Goal: Task Accomplishment & Management: Complete application form

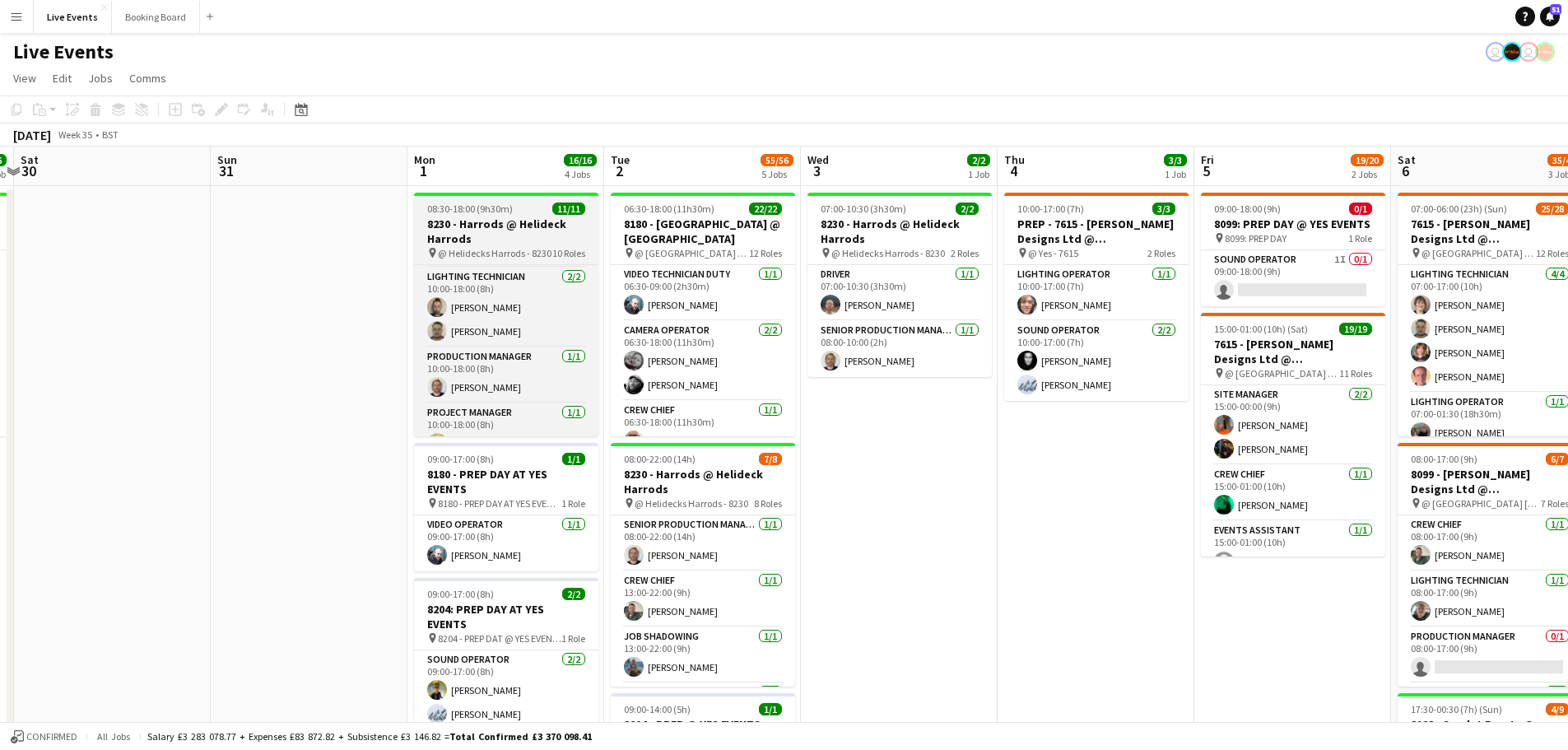
click at [490, 236] on h3 "8230 - Harrods @ Helideck Harrods" at bounding box center [507, 232] width 185 height 30
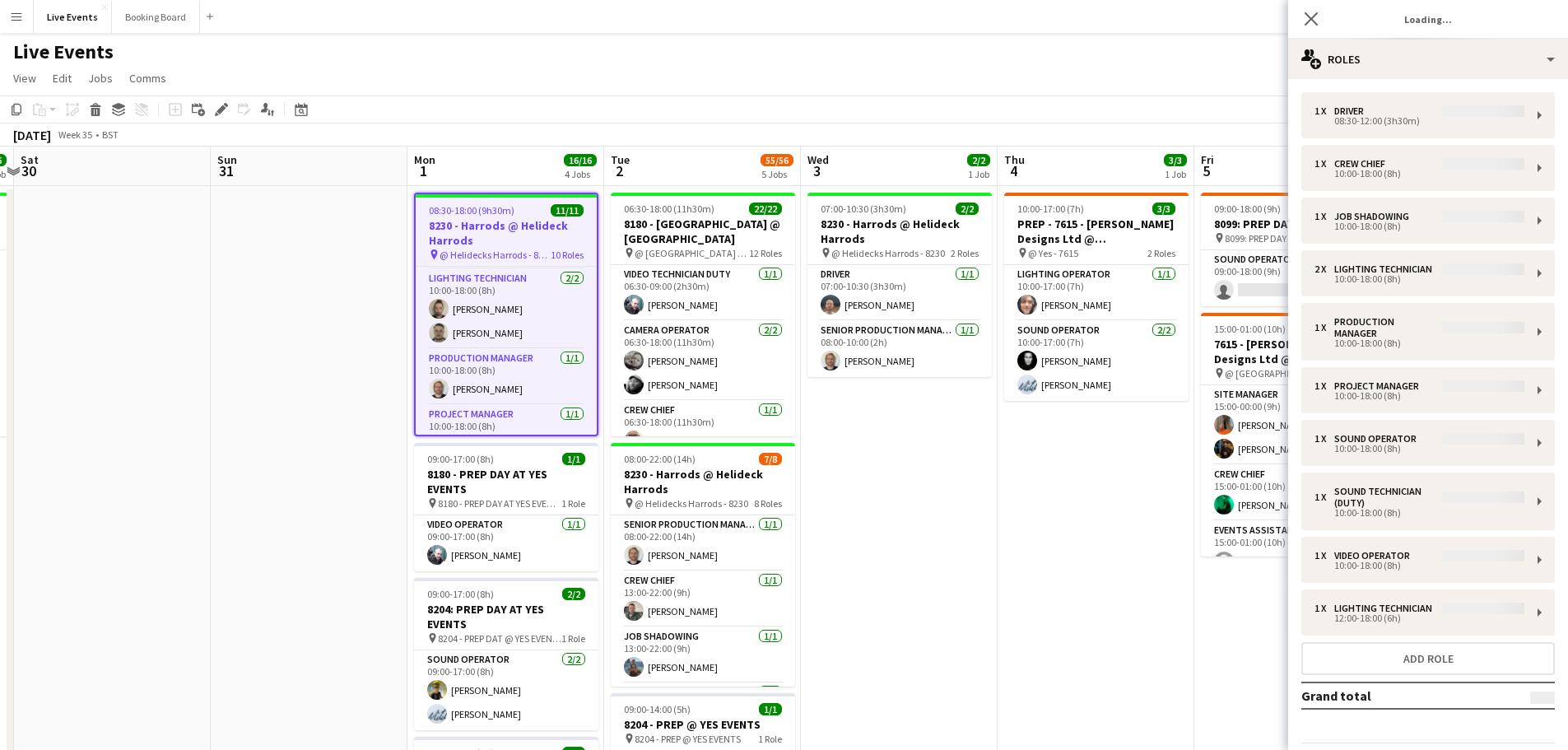
type input "**********"
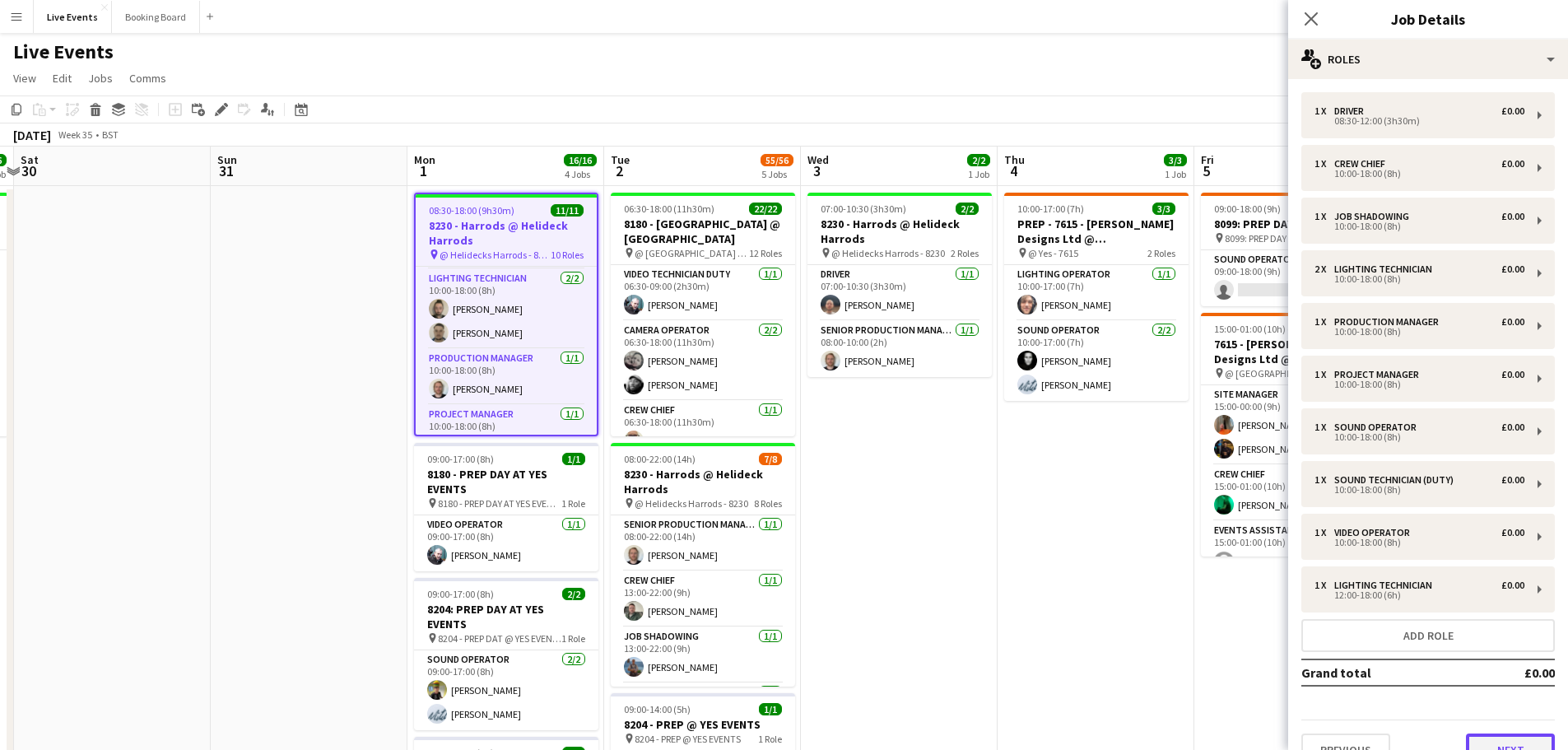
click at [1500, 749] on button "Next" at bounding box center [1511, 750] width 89 height 33
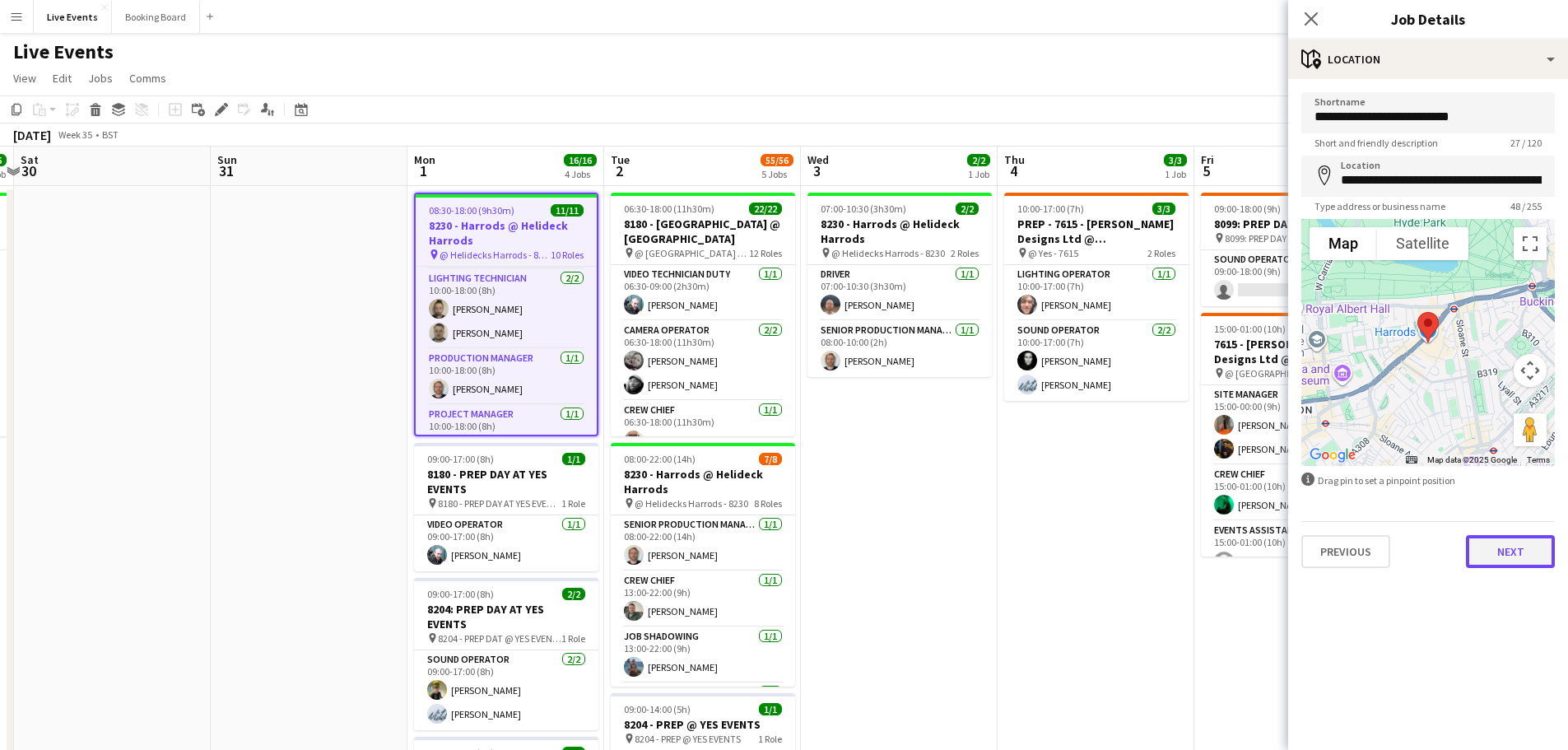
click at [1510, 550] on button "Next" at bounding box center [1511, 552] width 89 height 33
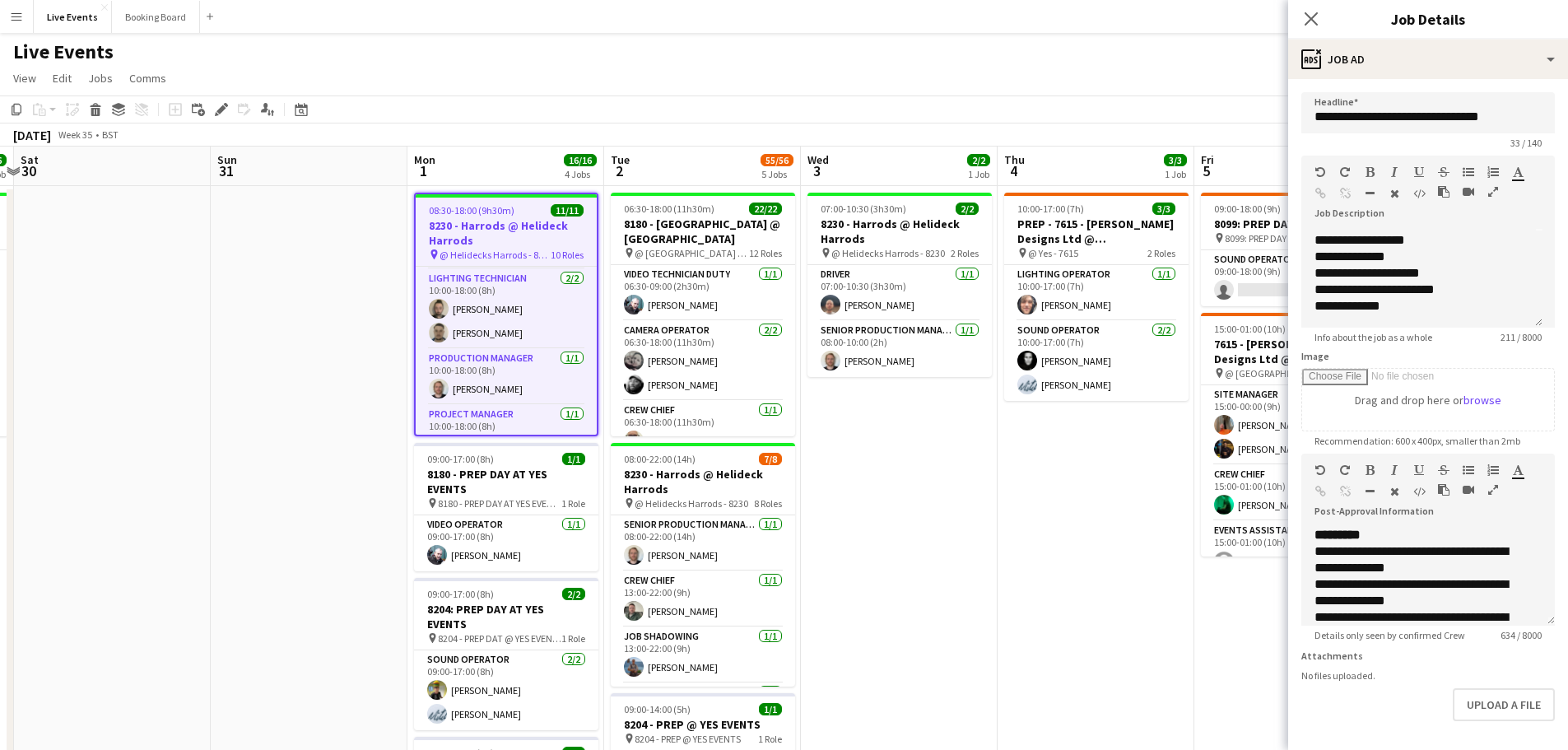
scroll to position [77, 0]
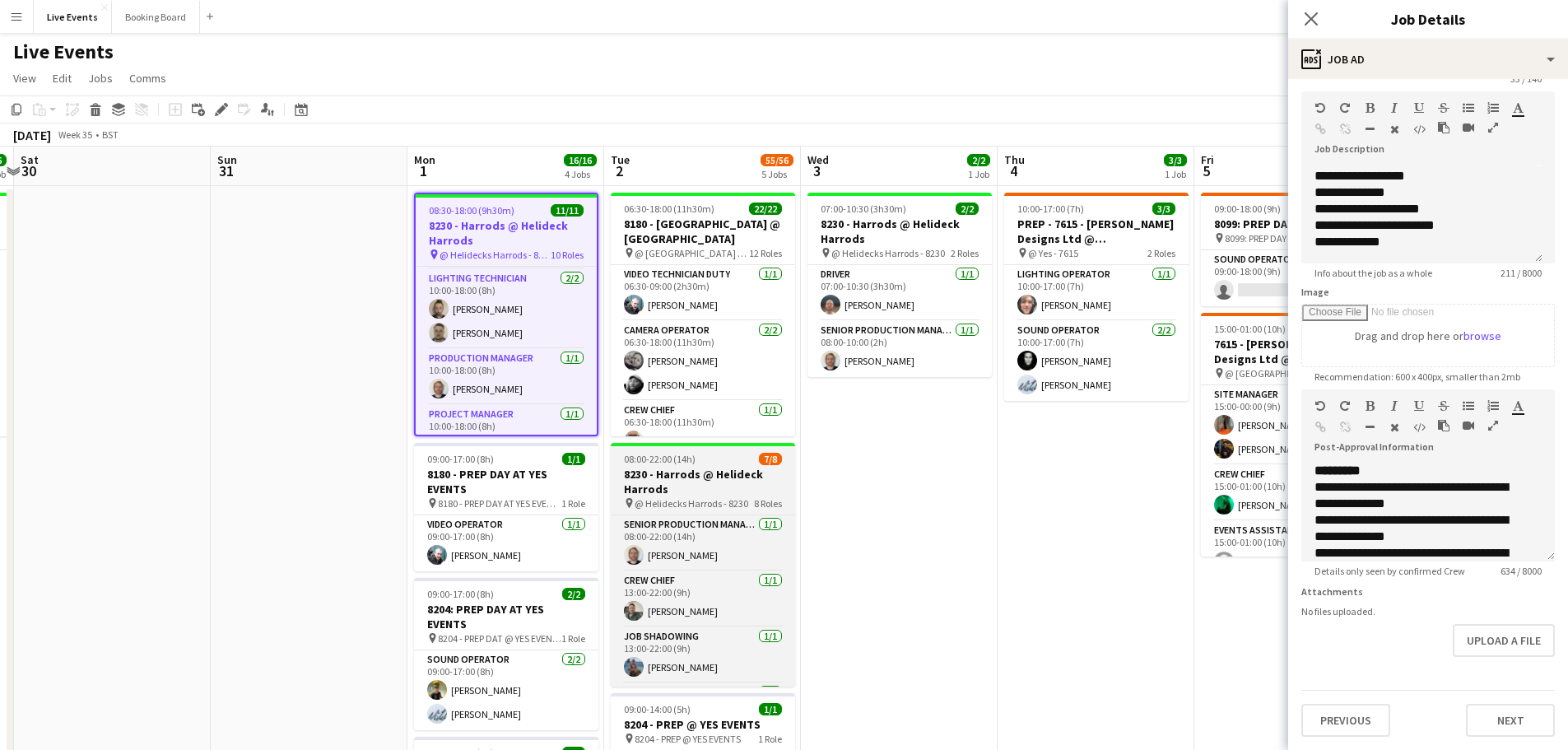
click at [676, 477] on h3 "8230 - Harrods @ Helideck Harrods" at bounding box center [703, 482] width 185 height 30
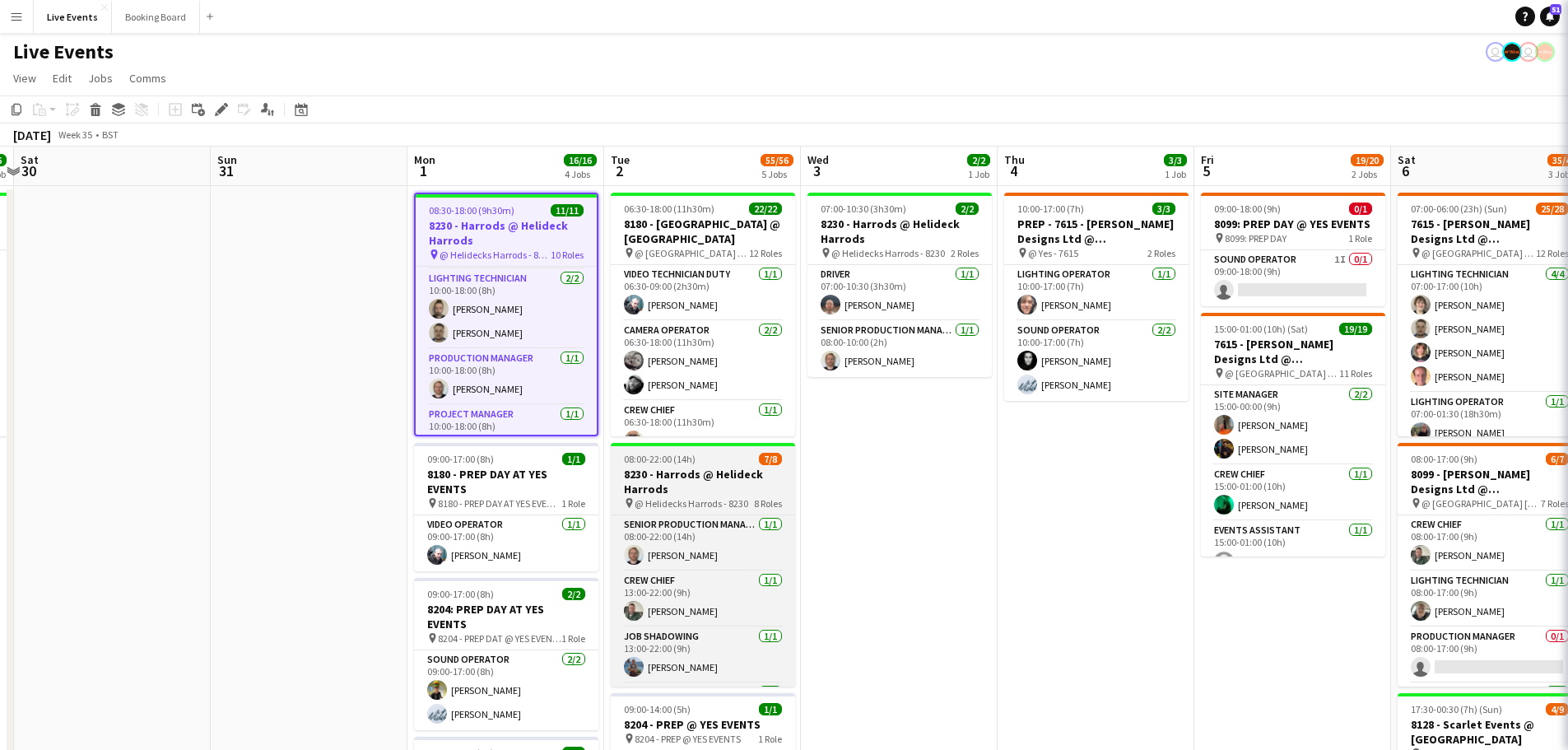
type input "**********"
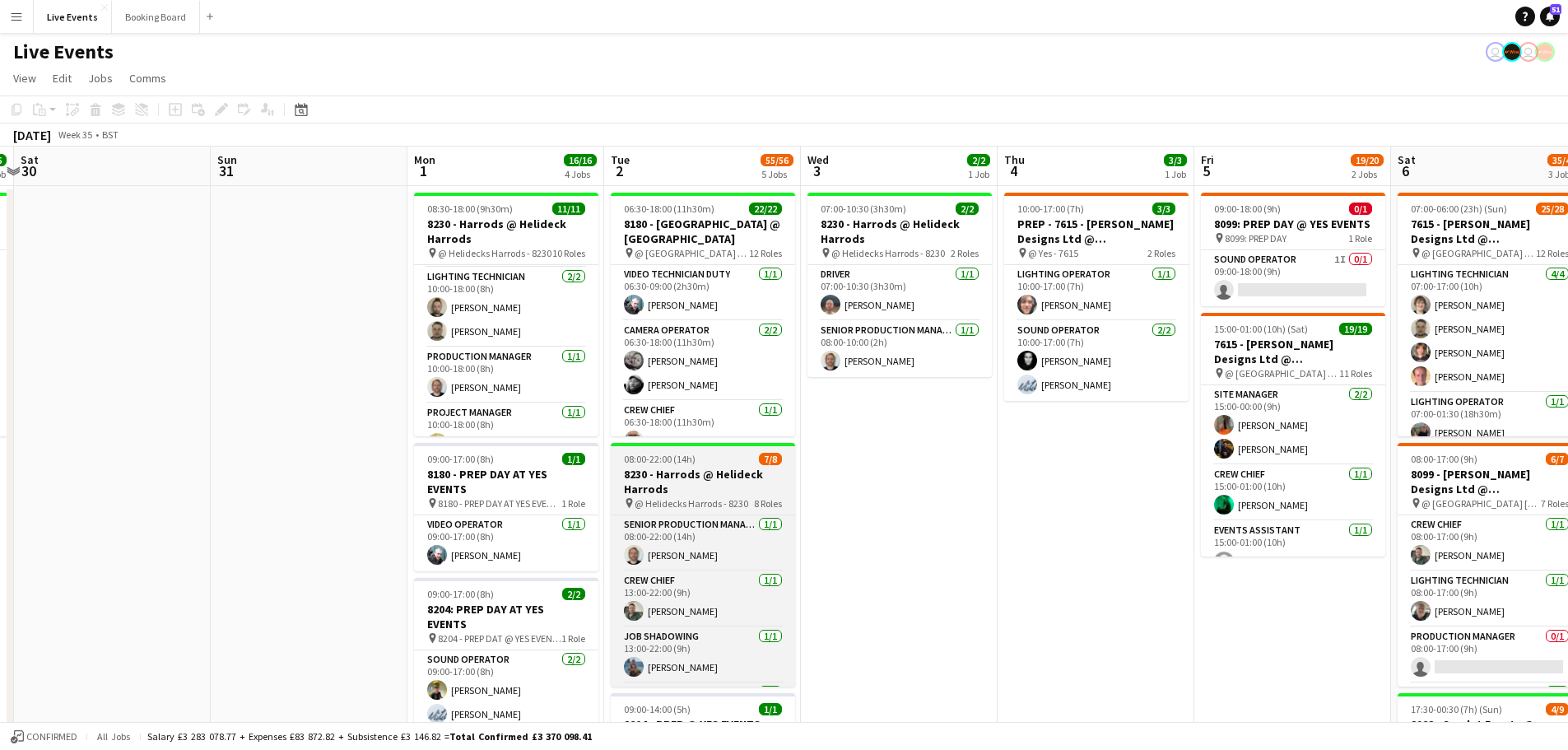
click at [679, 470] on h3 "8230 - Harrods @ Helideck Harrods" at bounding box center [703, 482] width 185 height 30
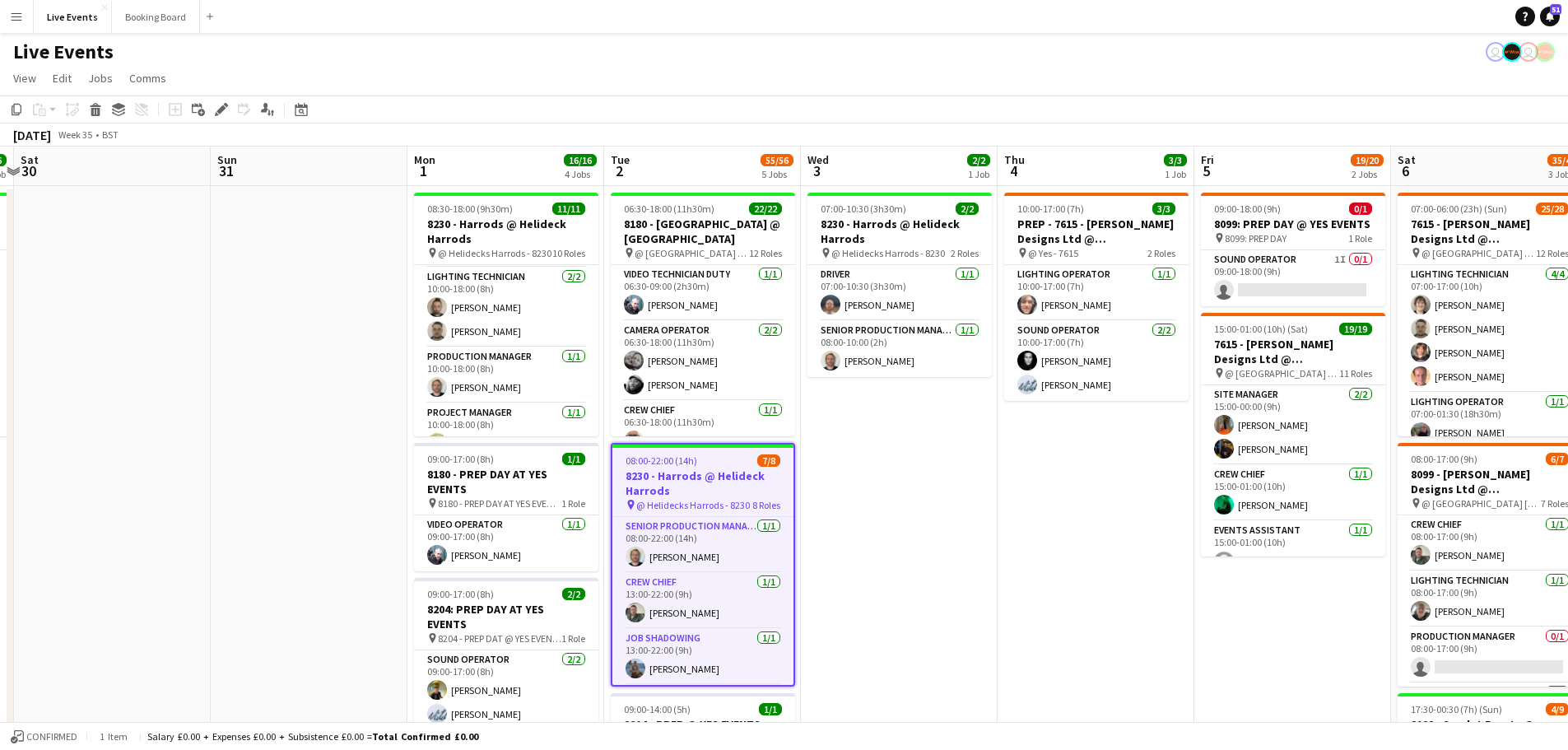
click at [684, 487] on h3 "8230 - Harrods @ Helideck Harrods" at bounding box center [703, 483] width 181 height 30
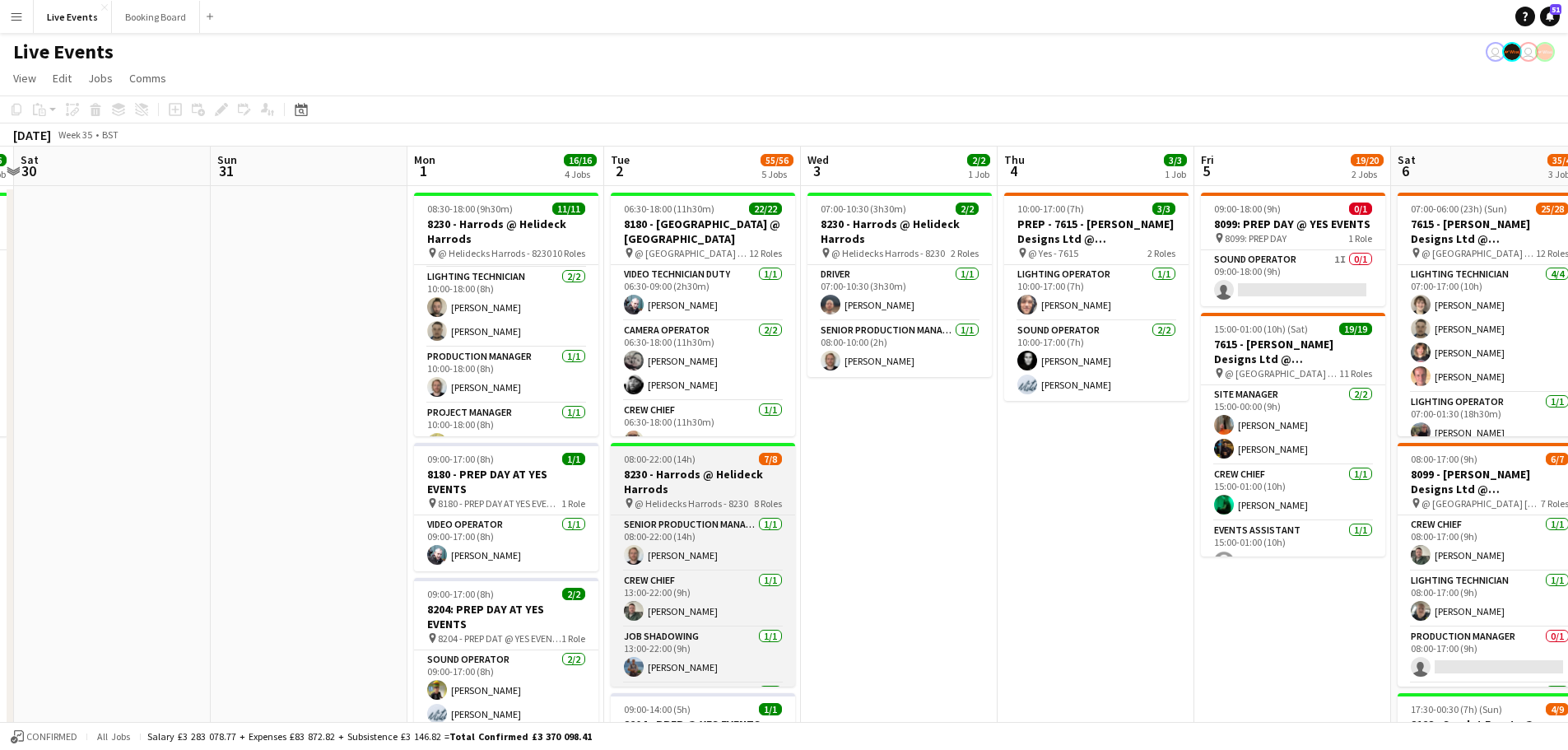
click at [684, 487] on h3 "8230 - Harrods @ Helideck Harrods" at bounding box center [703, 482] width 185 height 30
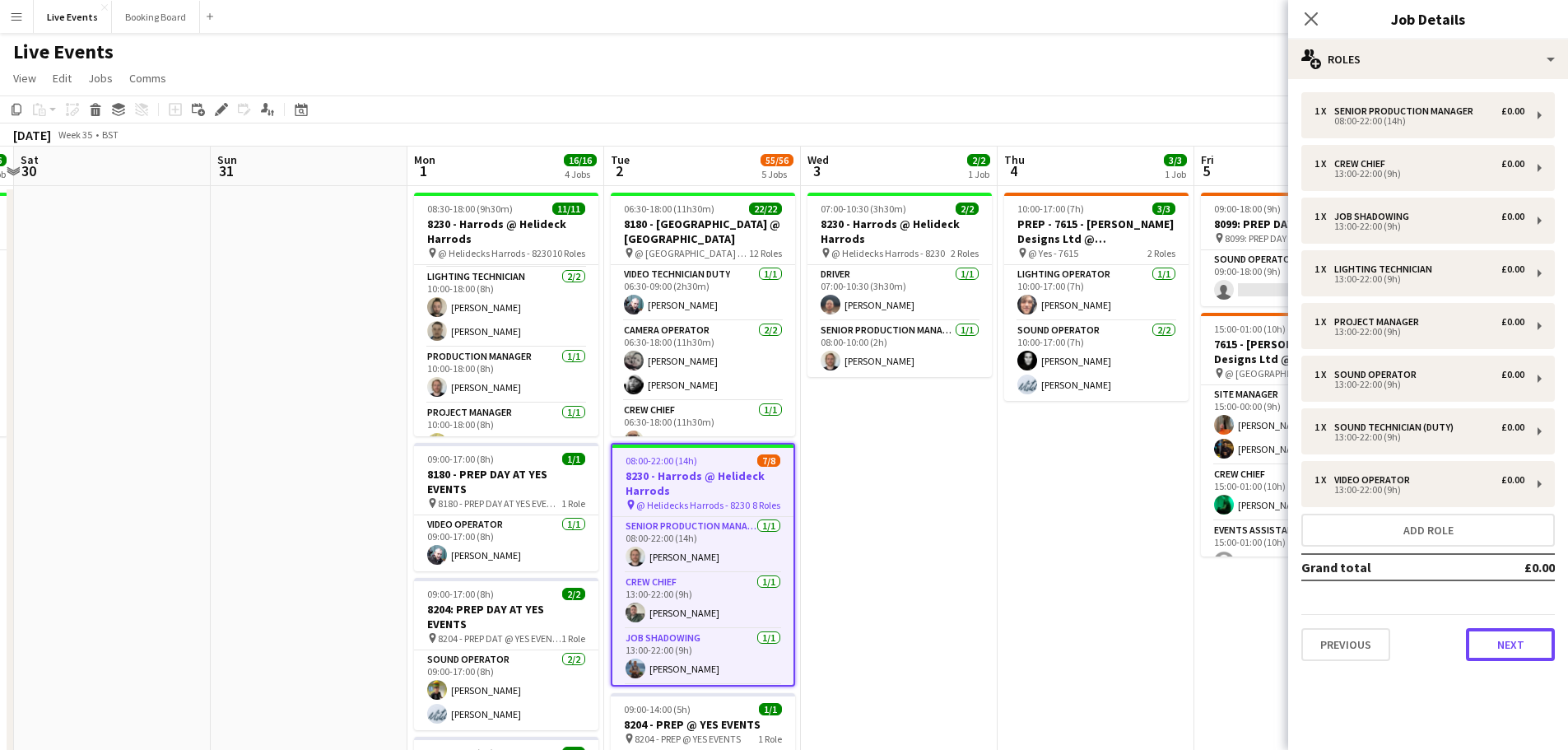
click at [1514, 657] on button "Next" at bounding box center [1511, 645] width 89 height 33
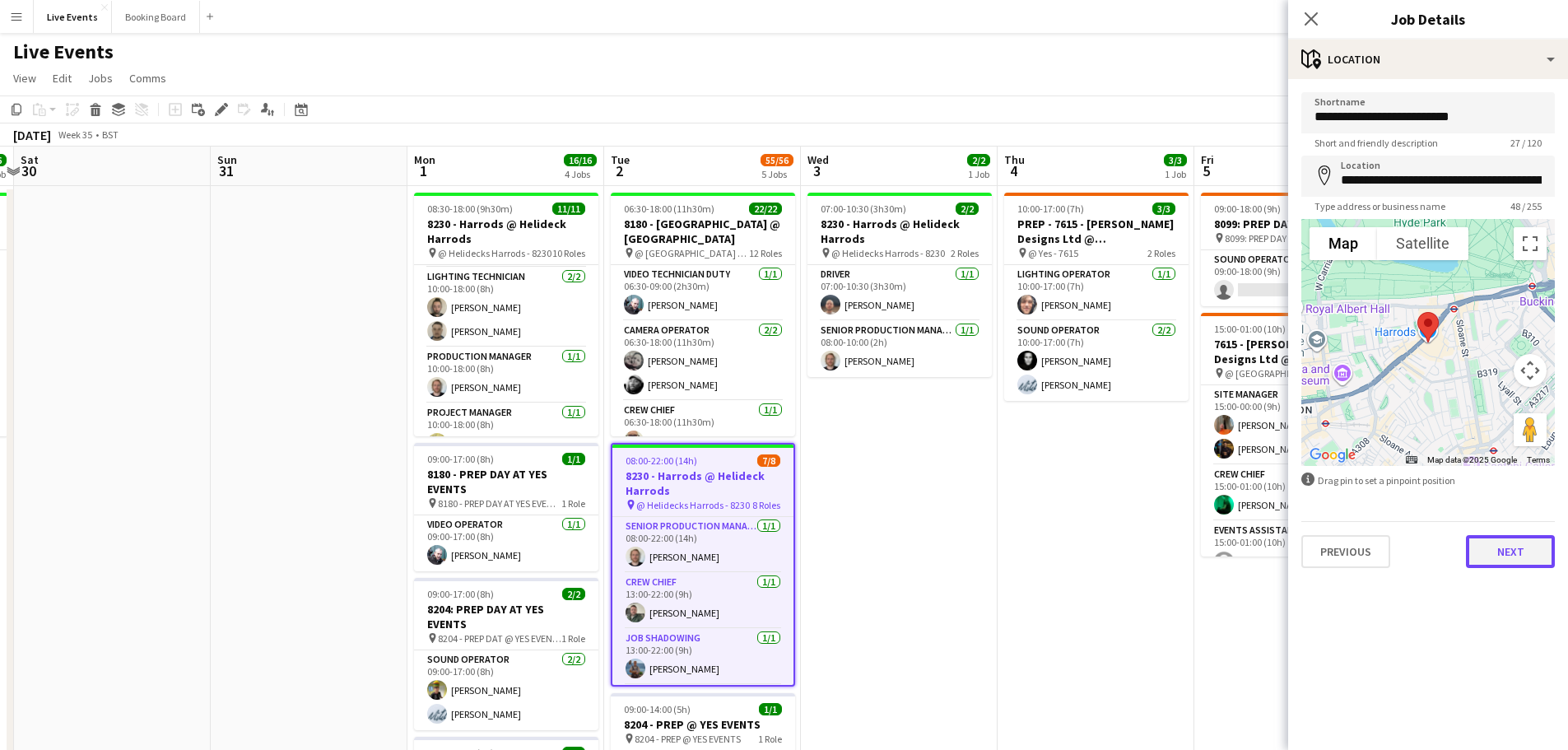
click at [1497, 555] on button "Next" at bounding box center [1511, 552] width 89 height 33
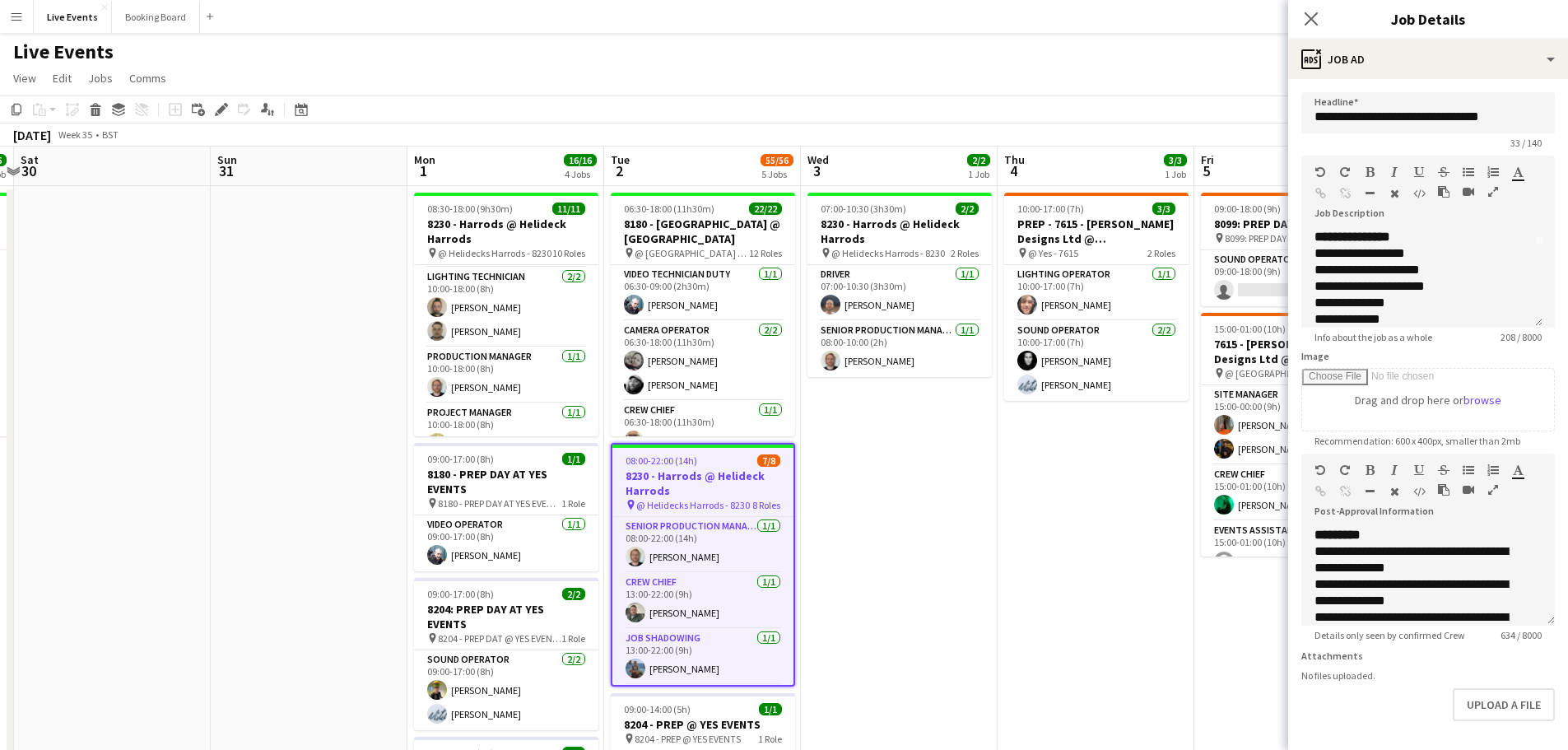
scroll to position [0, 0]
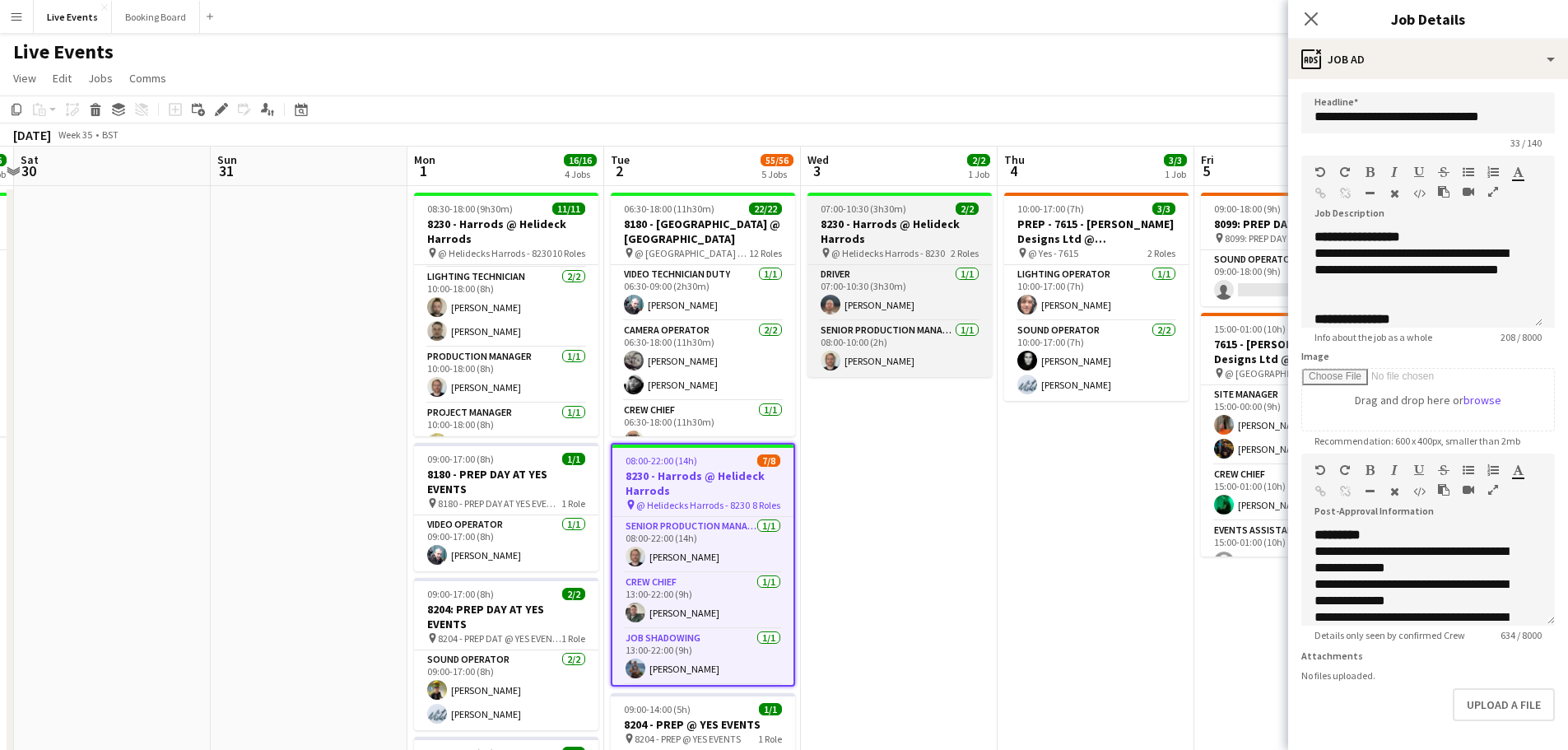
click at [888, 220] on h3 "8230 - Harrods @ Helideck Harrods" at bounding box center [900, 232] width 185 height 30
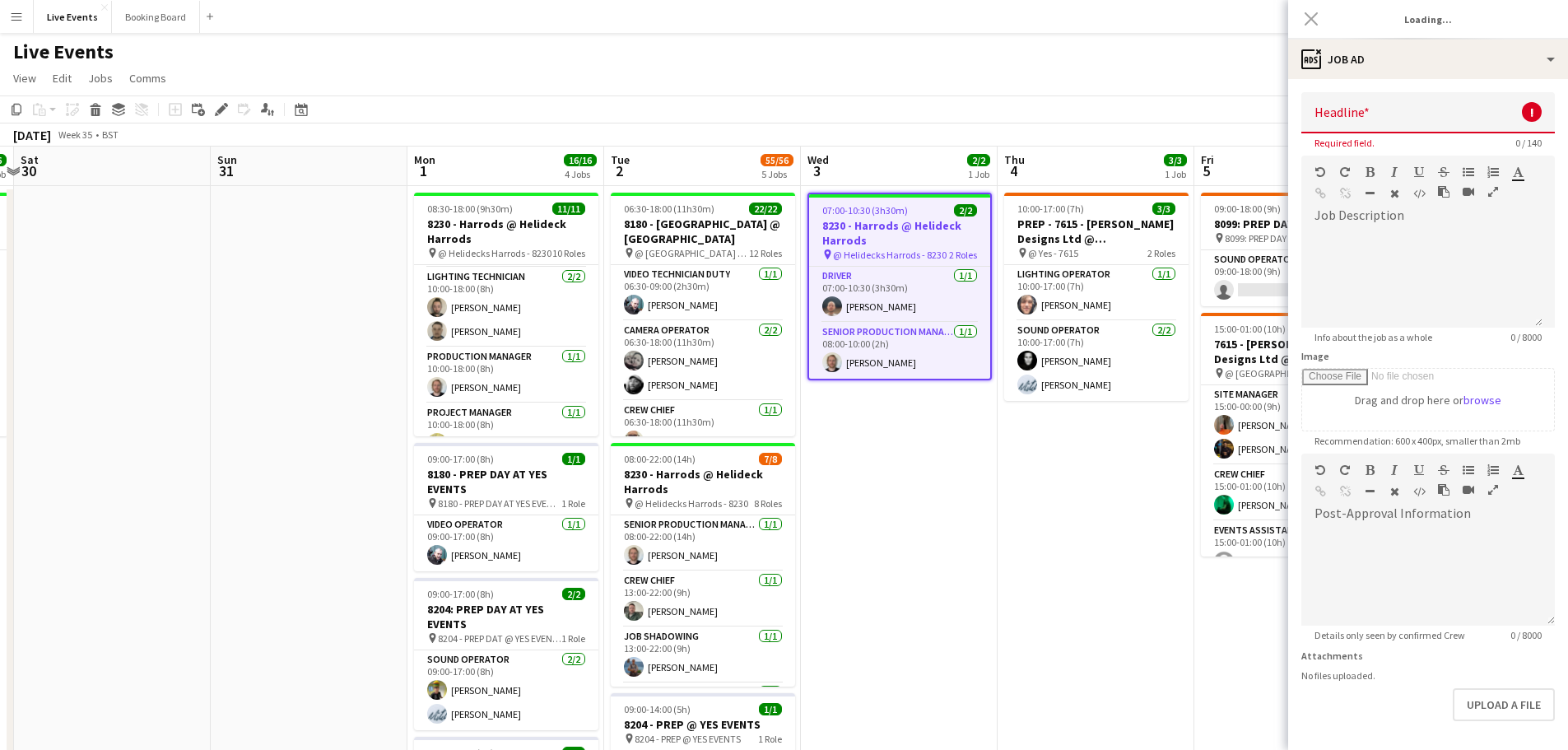
click at [888, 220] on h3 "8230 - Harrods @ Helideck Harrods" at bounding box center [900, 232] width 181 height 30
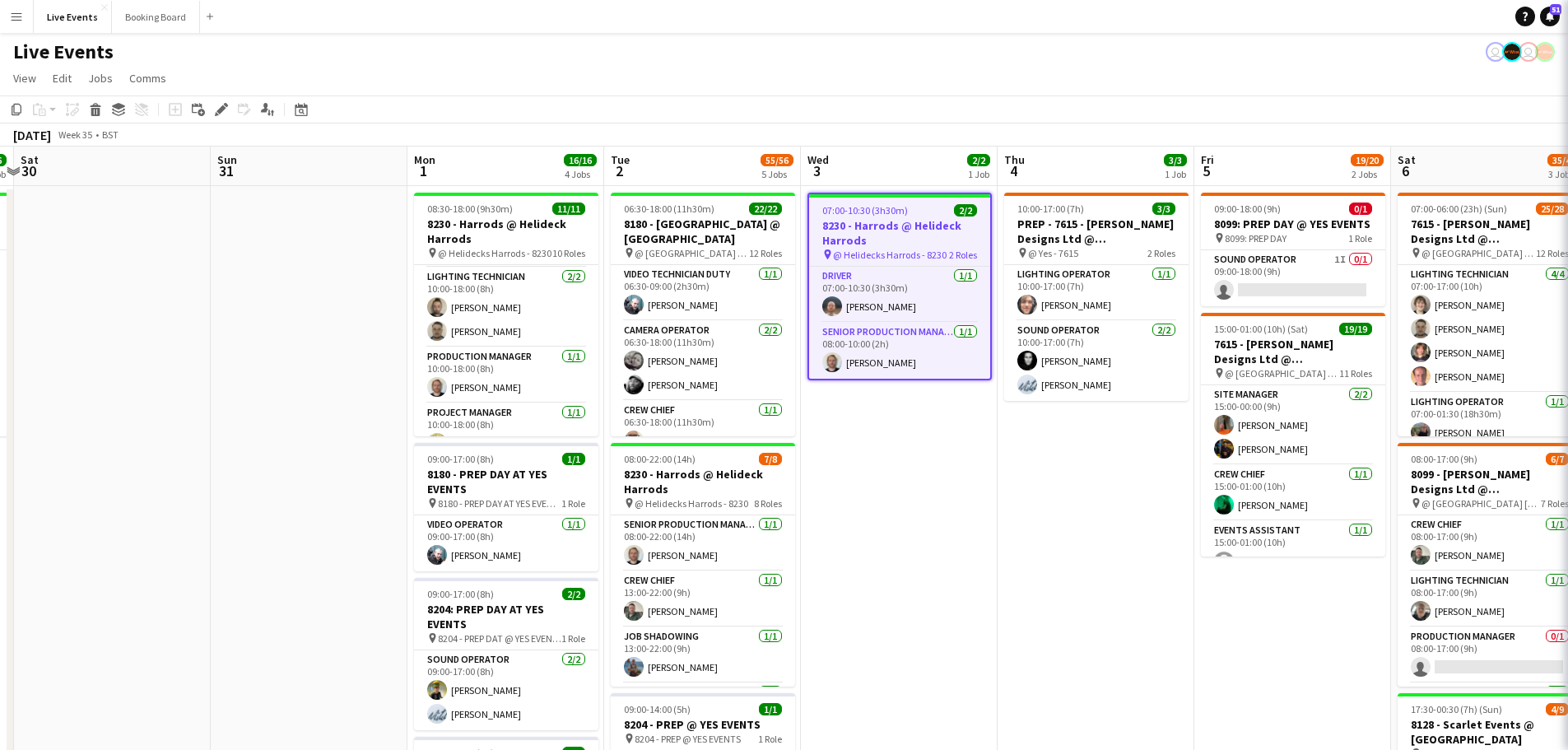
type input "**********"
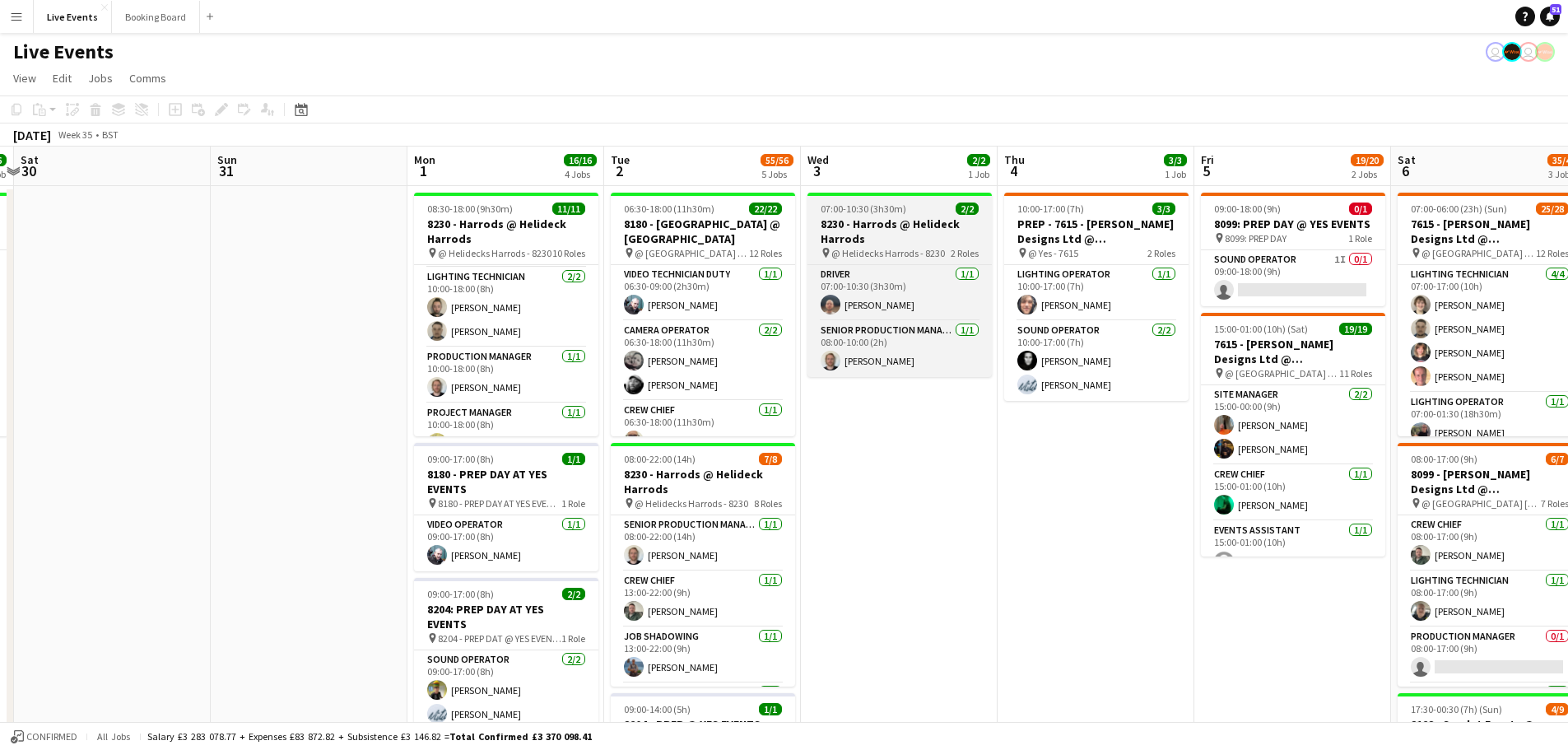
click at [871, 236] on h3 "8230 - Harrods @ Helideck Harrods" at bounding box center [900, 232] width 185 height 30
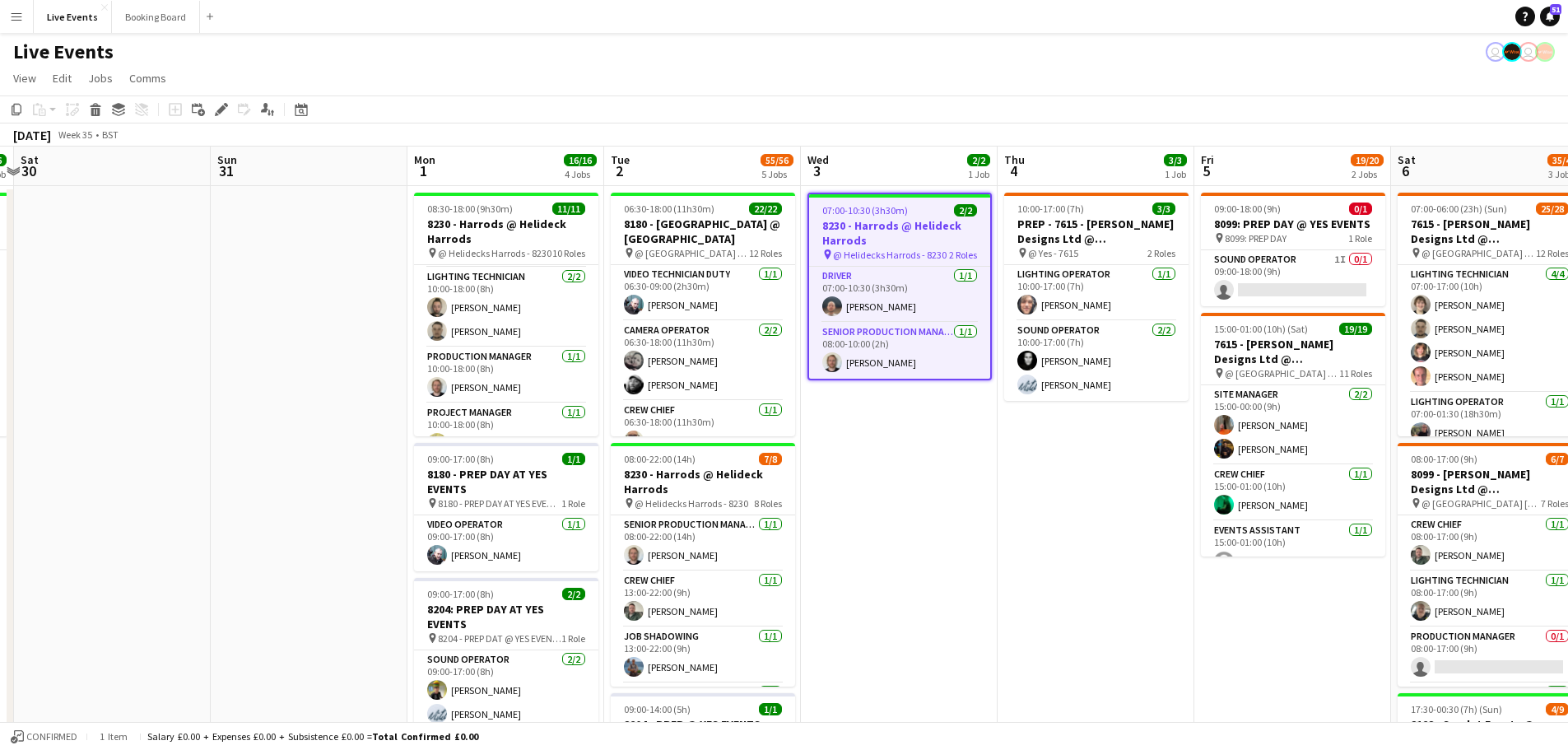
click at [871, 236] on h3 "8230 - Harrods @ Helideck Harrods" at bounding box center [900, 232] width 181 height 30
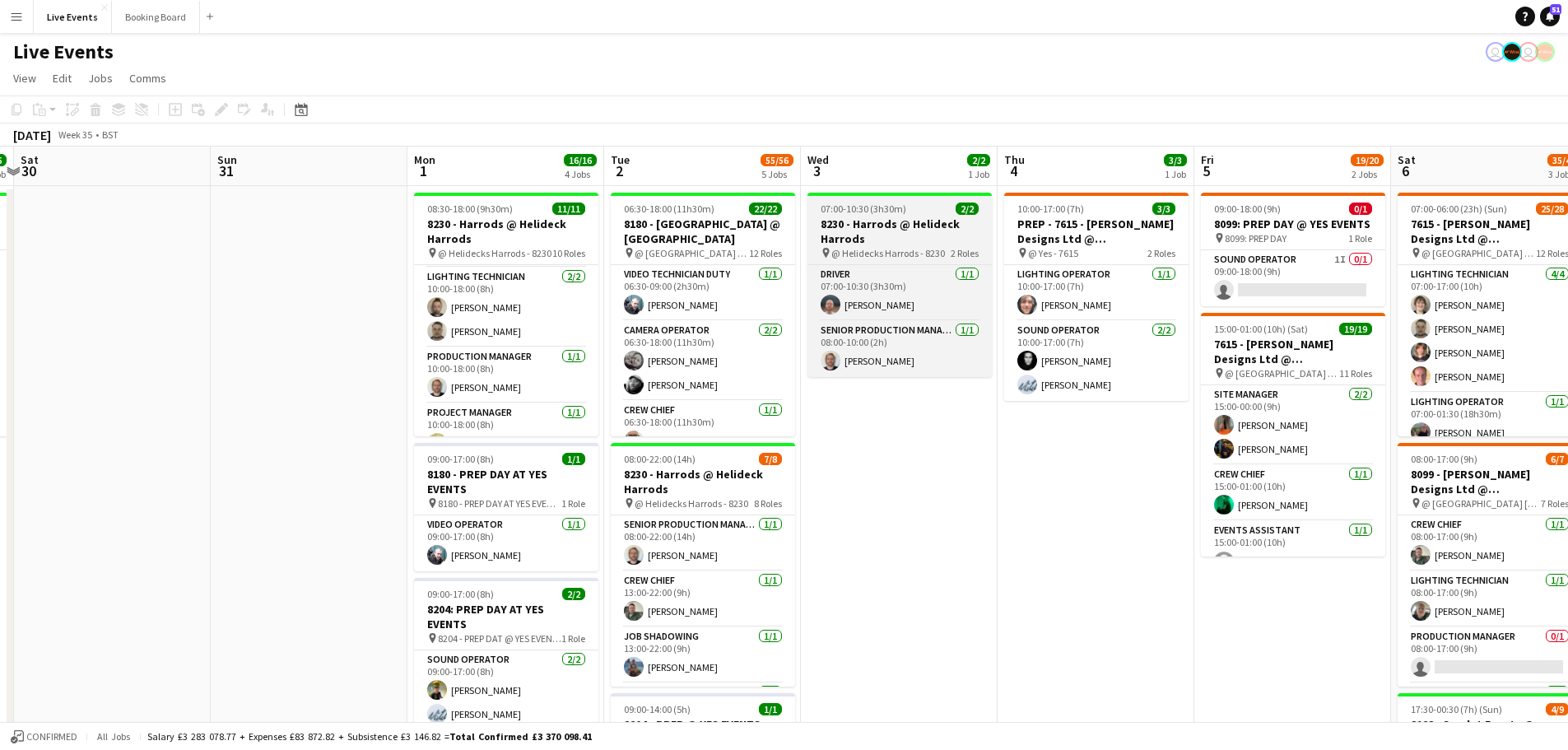
click at [871, 236] on h3 "8230 - Harrods @ Helideck Harrods" at bounding box center [900, 232] width 185 height 30
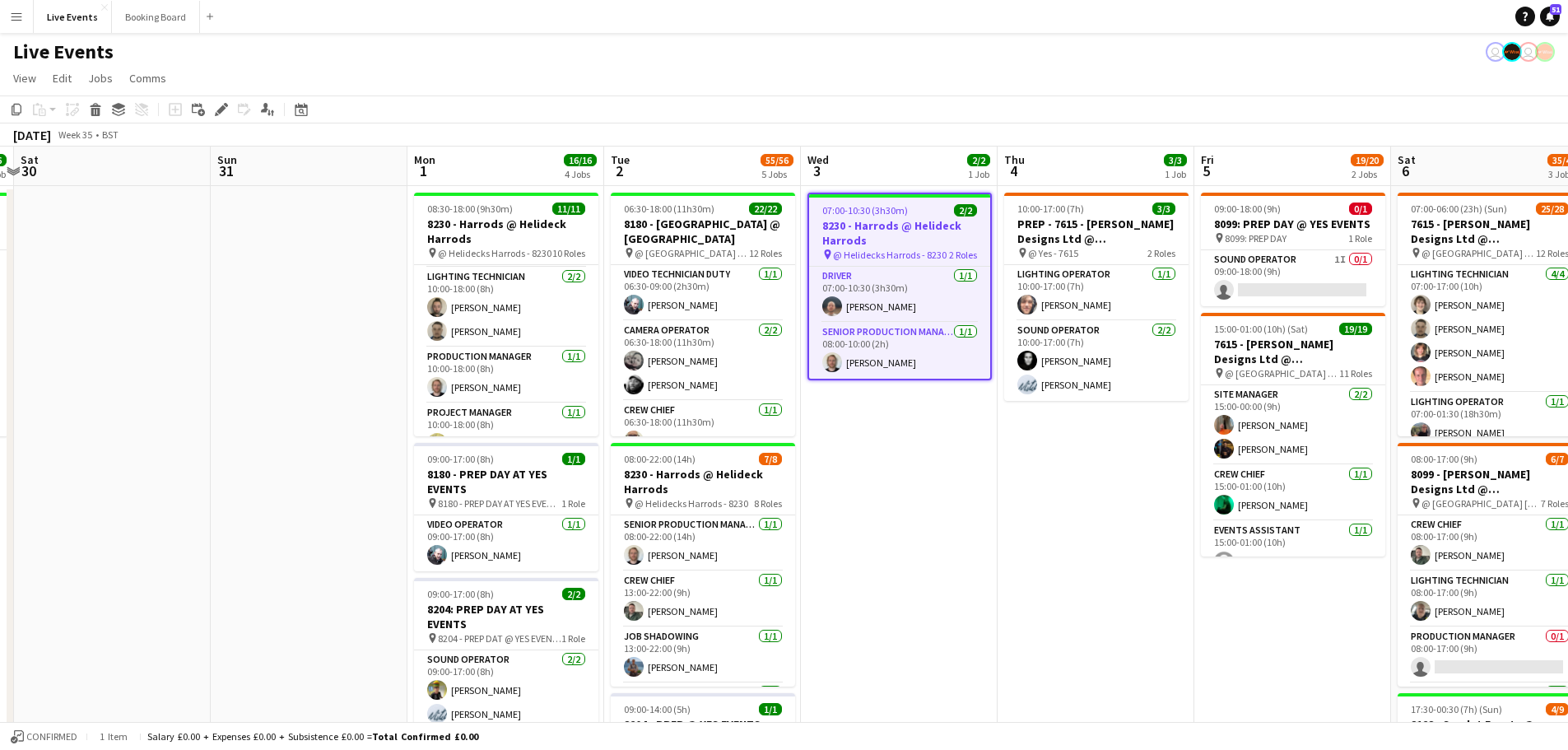
click at [871, 236] on h3 "8230 - Harrods @ Helideck Harrods" at bounding box center [900, 232] width 181 height 30
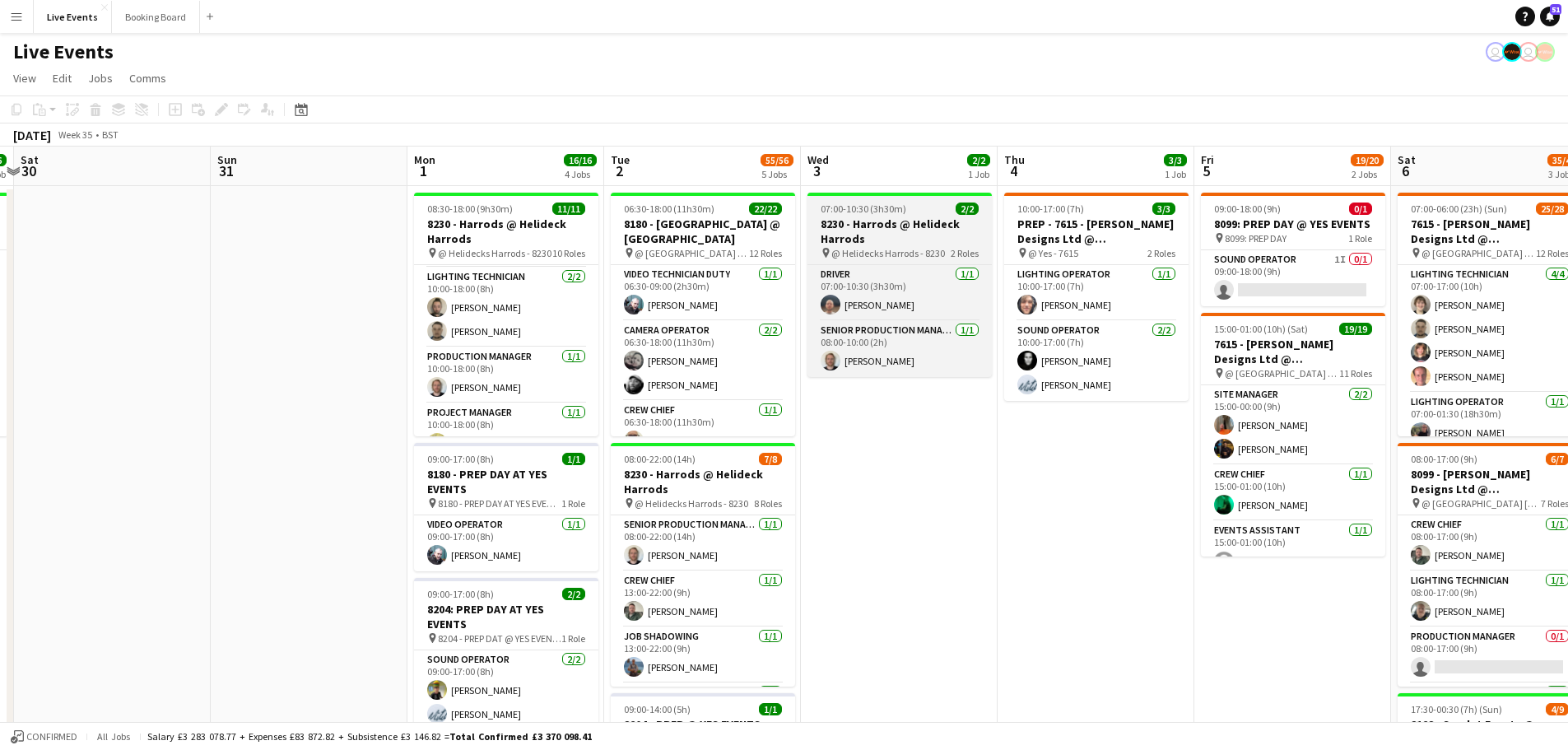
click at [871, 236] on h3 "8230 - Harrods @ Helideck Harrods" at bounding box center [900, 232] width 185 height 30
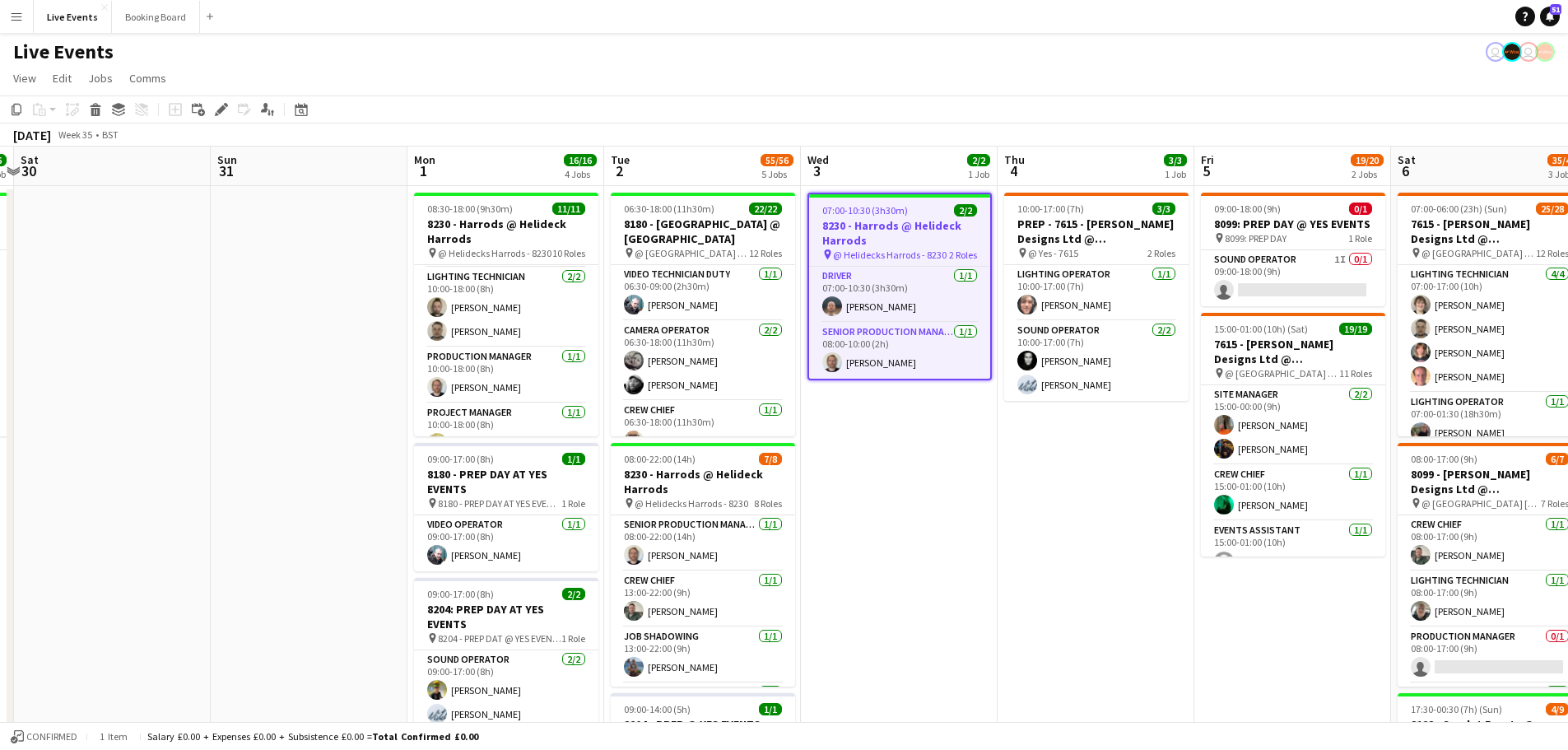
click at [871, 236] on h3 "8230 - Harrods @ Helideck Harrods" at bounding box center [900, 232] width 181 height 30
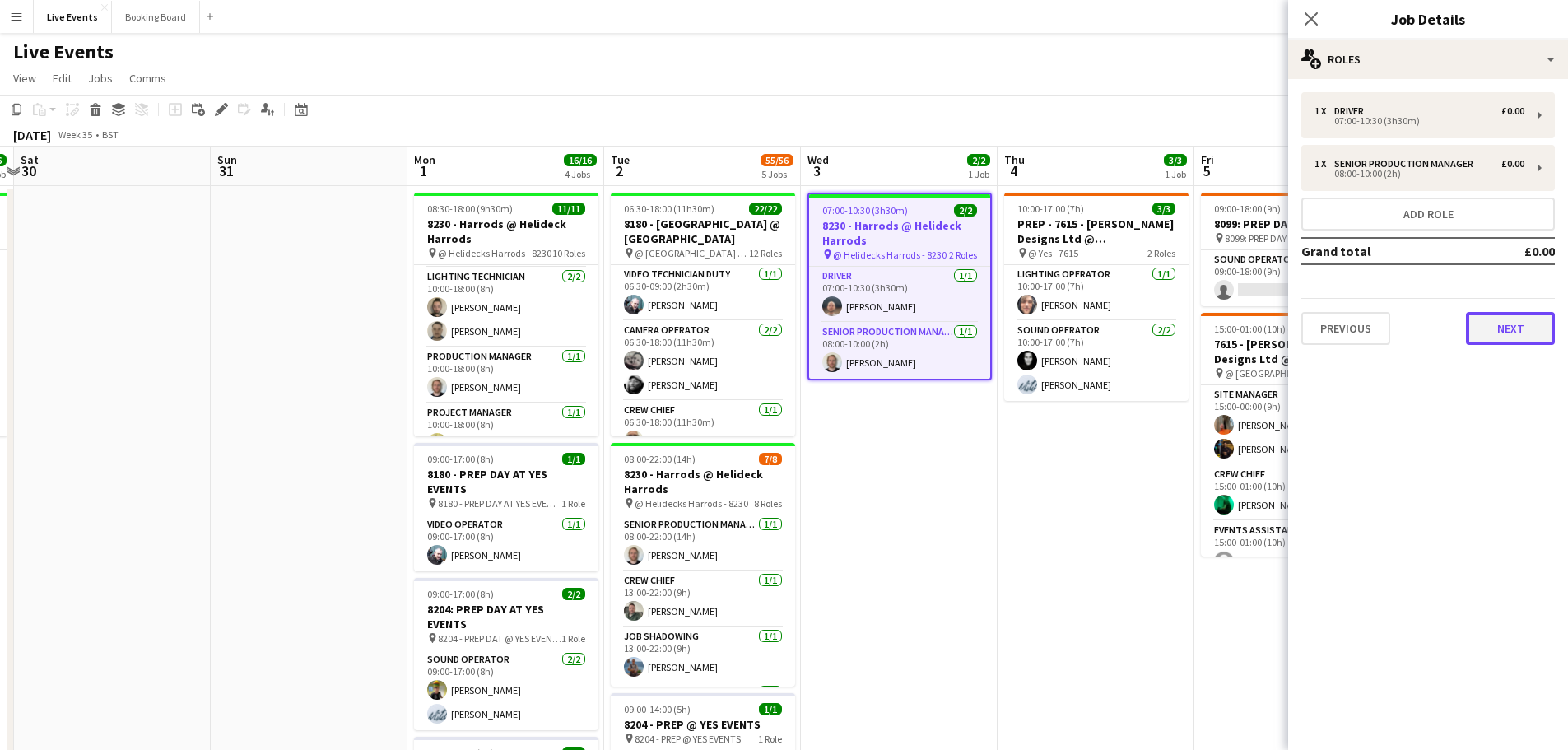
click at [1518, 334] on button "Next" at bounding box center [1511, 328] width 89 height 33
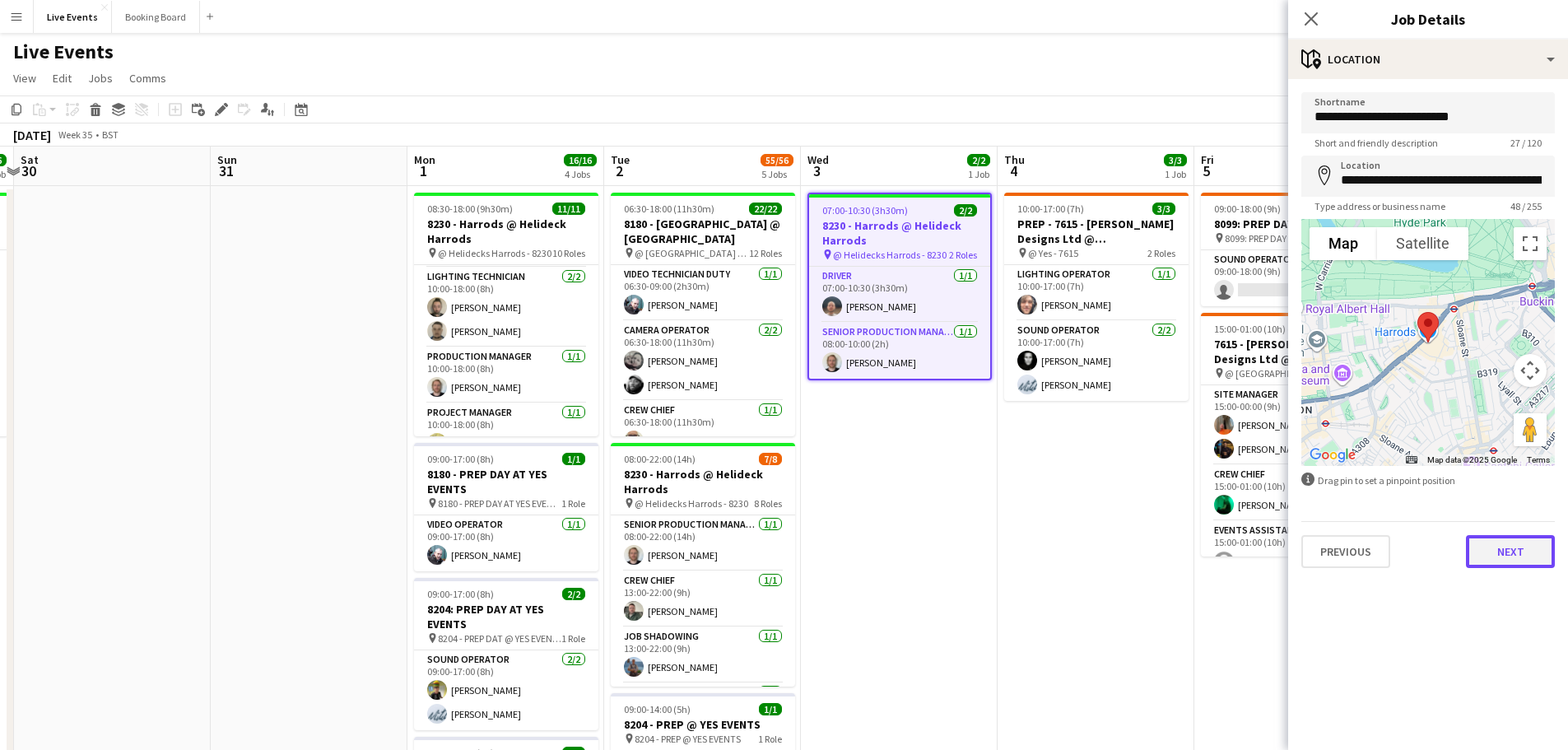
click at [1506, 554] on button "Next" at bounding box center [1511, 552] width 89 height 33
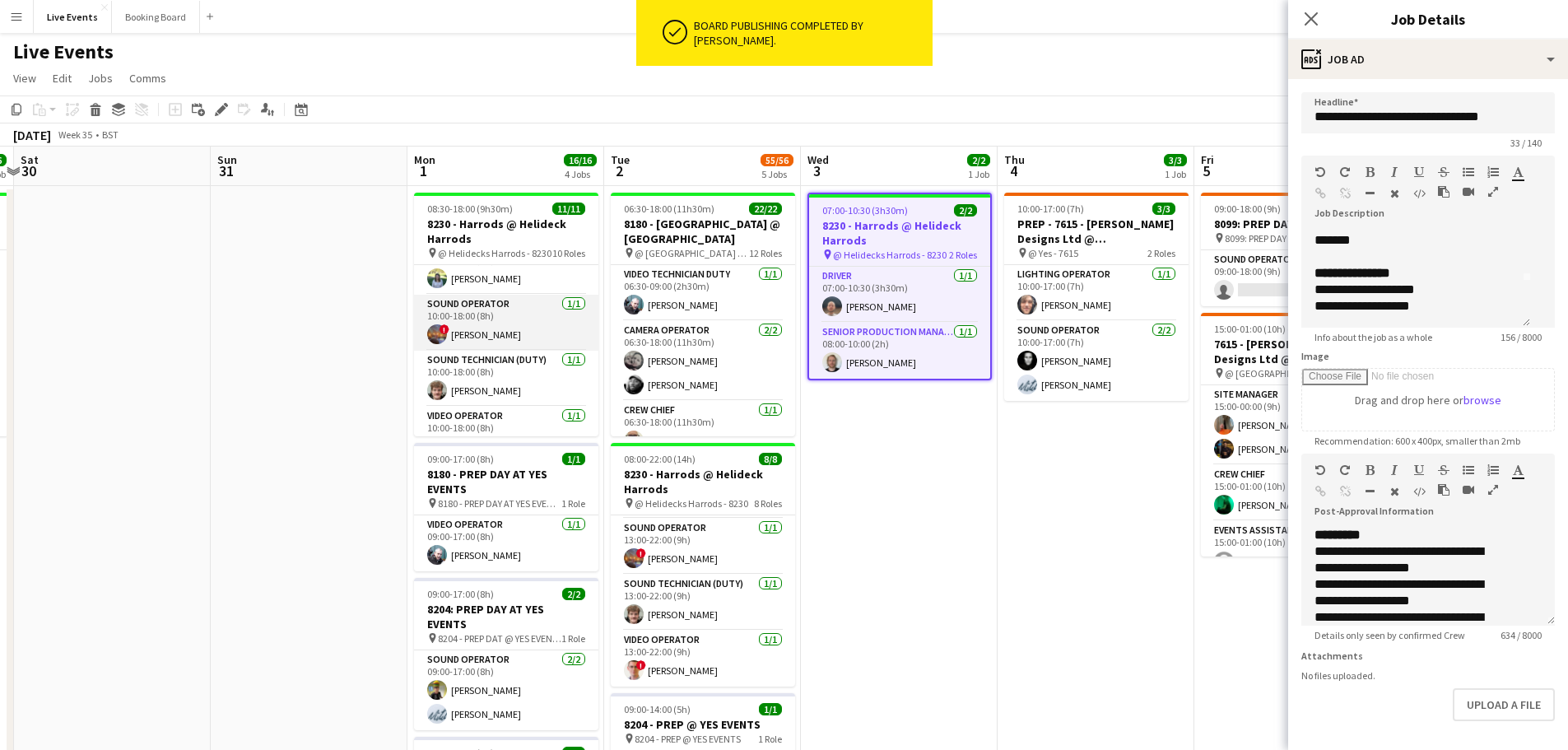
scroll to position [412, 0]
